Goal: Navigation & Orientation: Find specific page/section

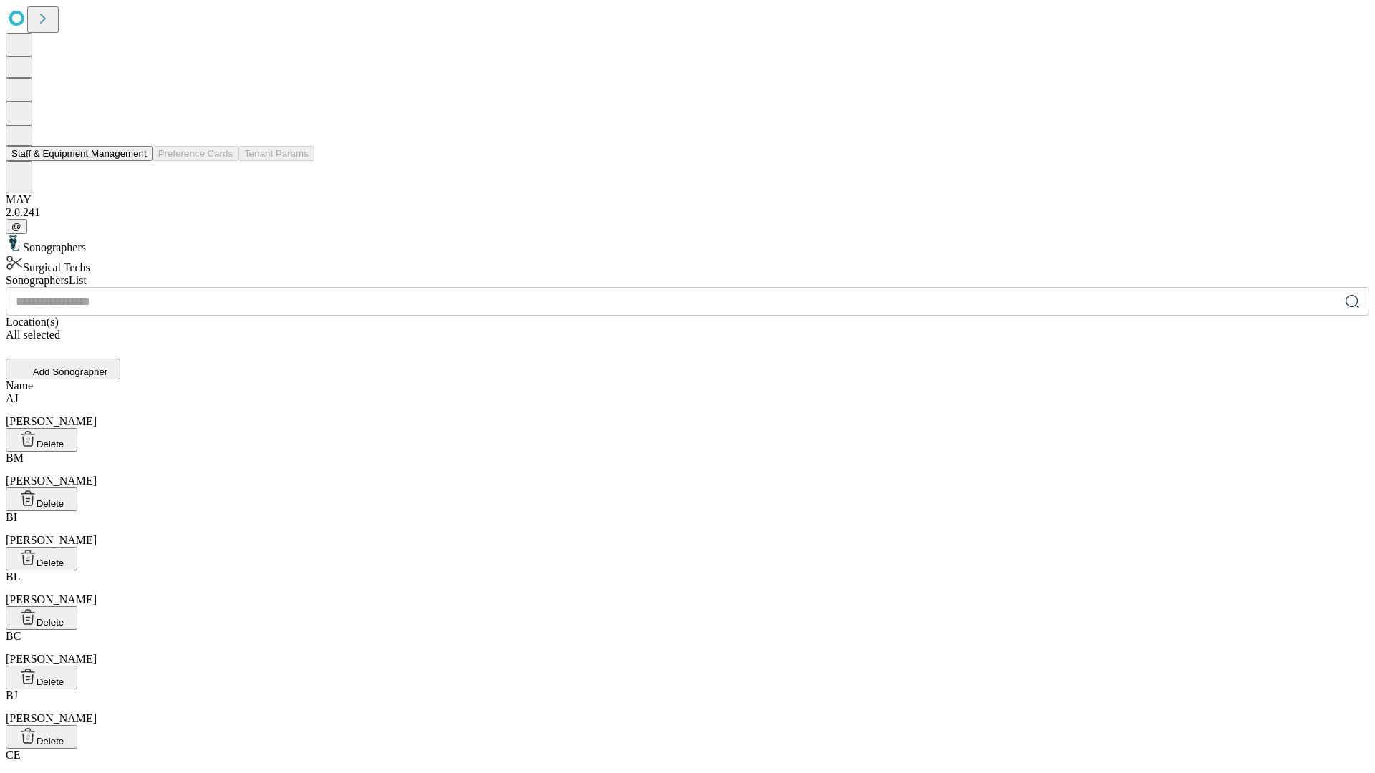
click at [137, 161] on button "Staff & Equipment Management" at bounding box center [79, 153] width 147 height 15
